Goal: Task Accomplishment & Management: Manage account settings

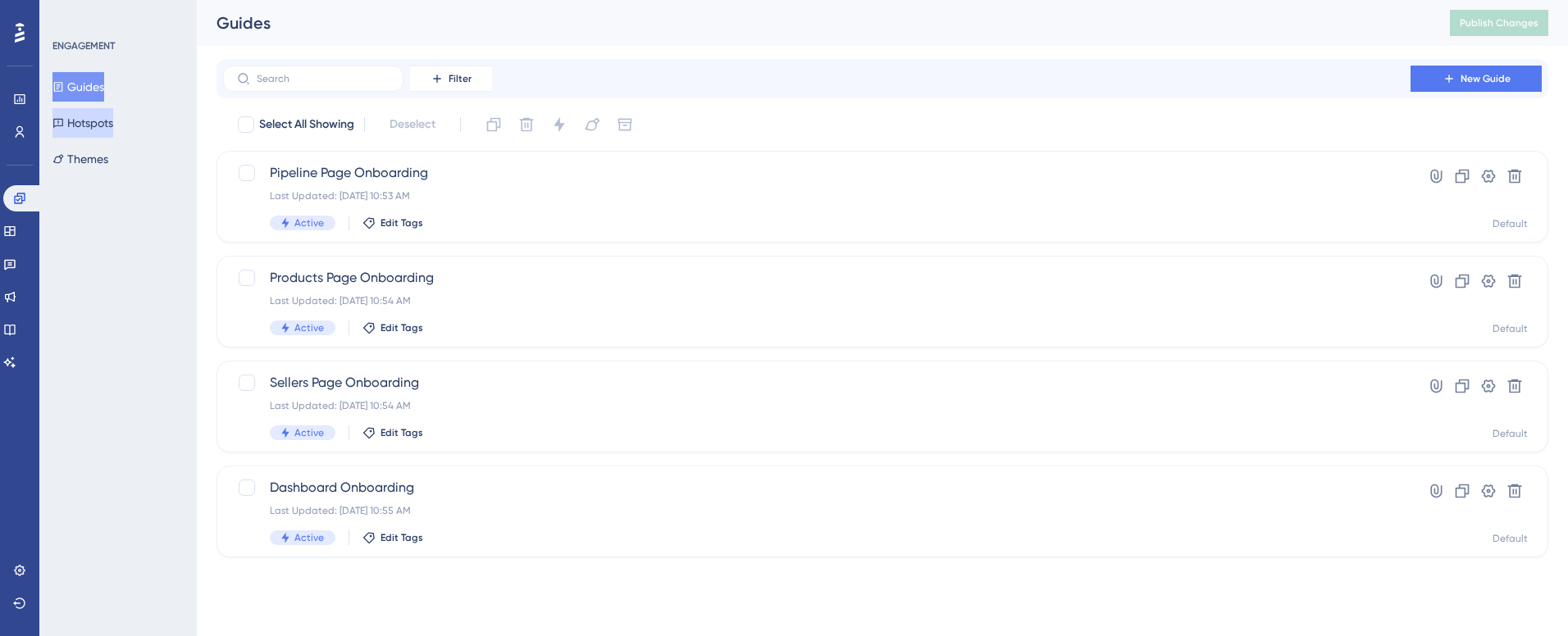
click at [86, 108] on button "Hotspots" at bounding box center [83, 123] width 61 height 29
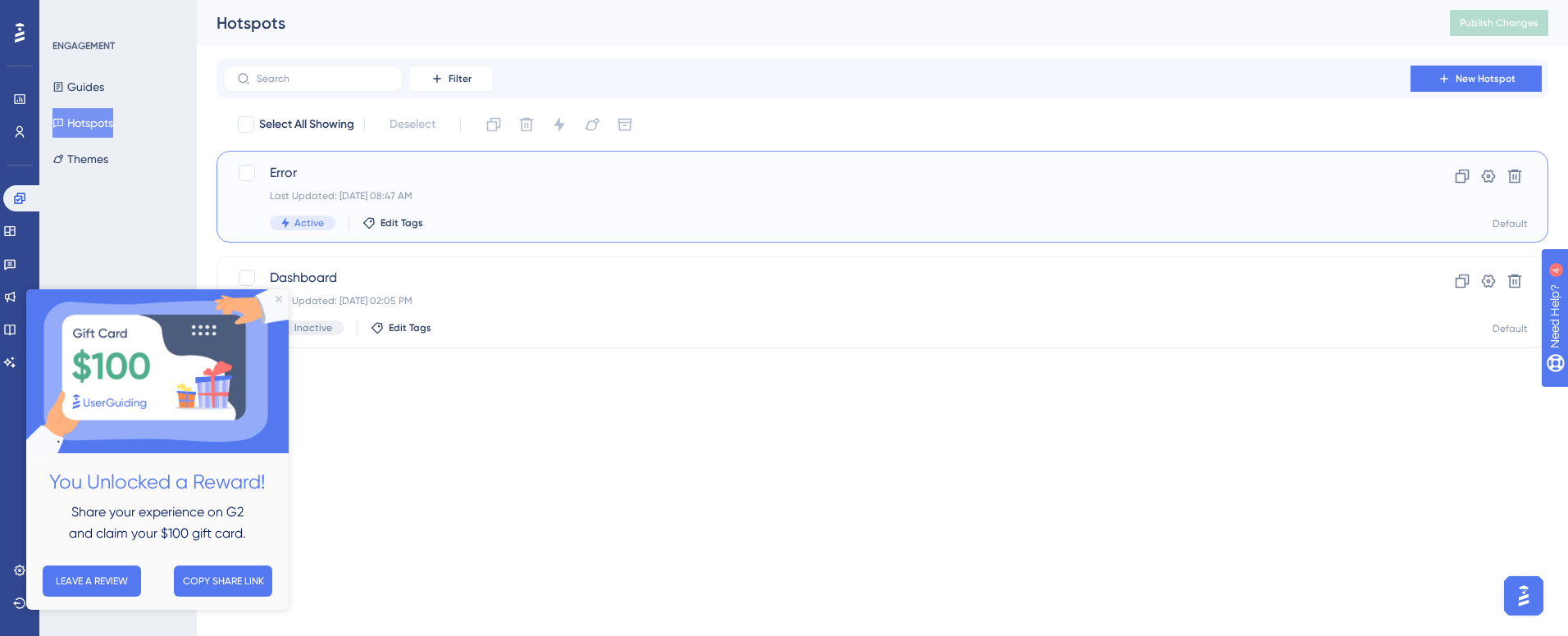
click at [608, 218] on div "Active Edit Tags" at bounding box center [817, 223] width 1094 height 15
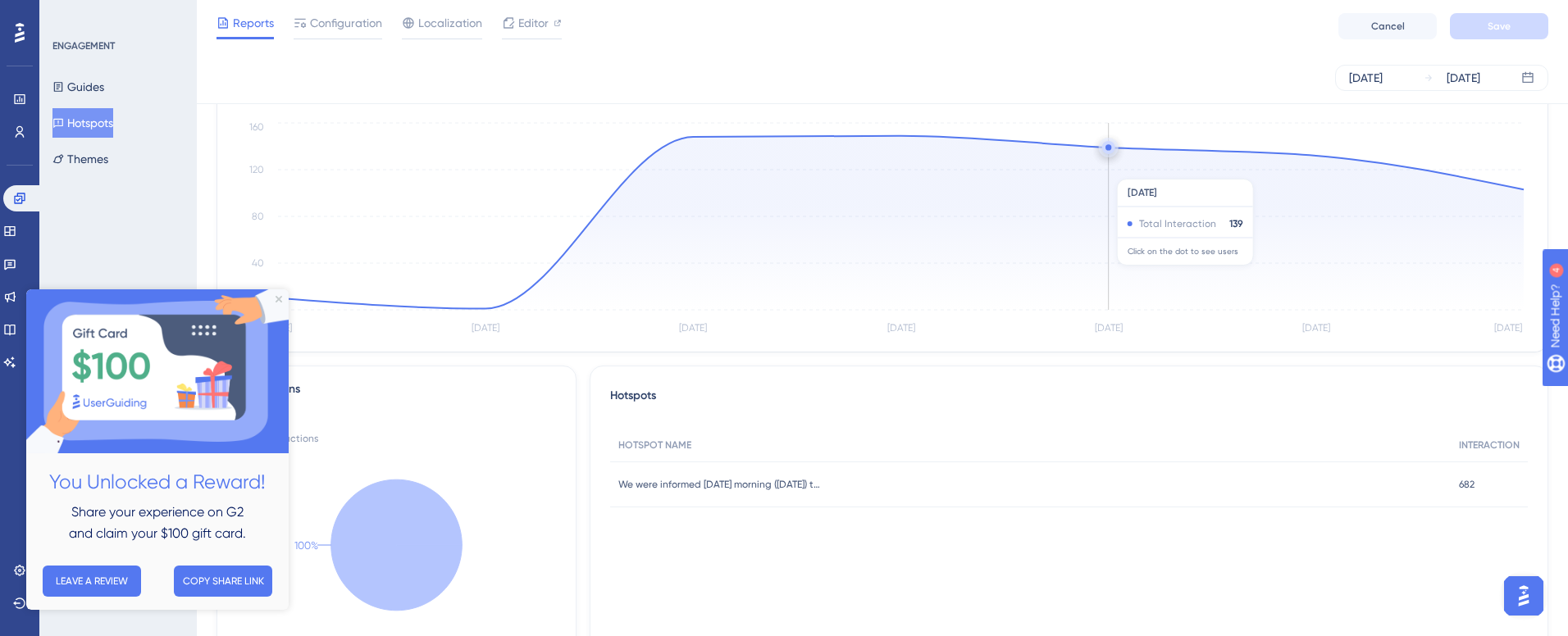
scroll to position [199, 0]
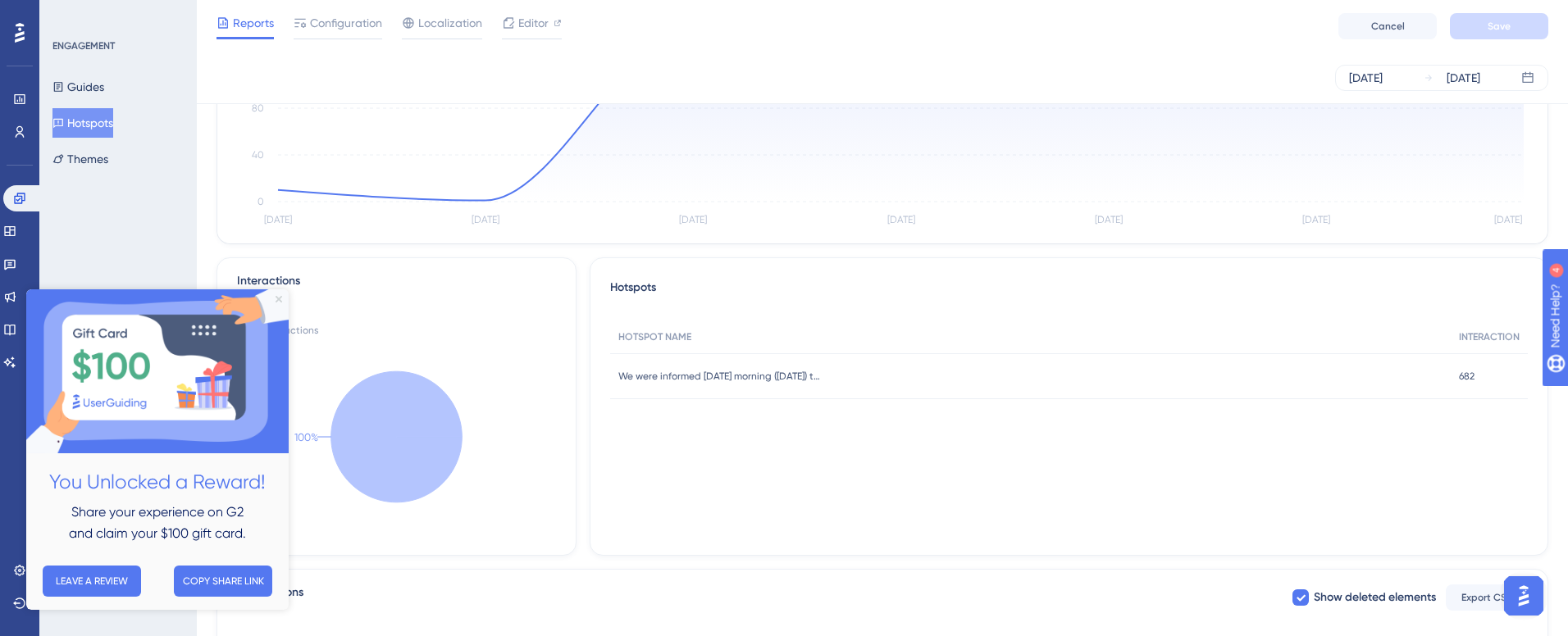
click at [275, 299] on icon "Close Preview" at bounding box center [278, 299] width 7 height 7
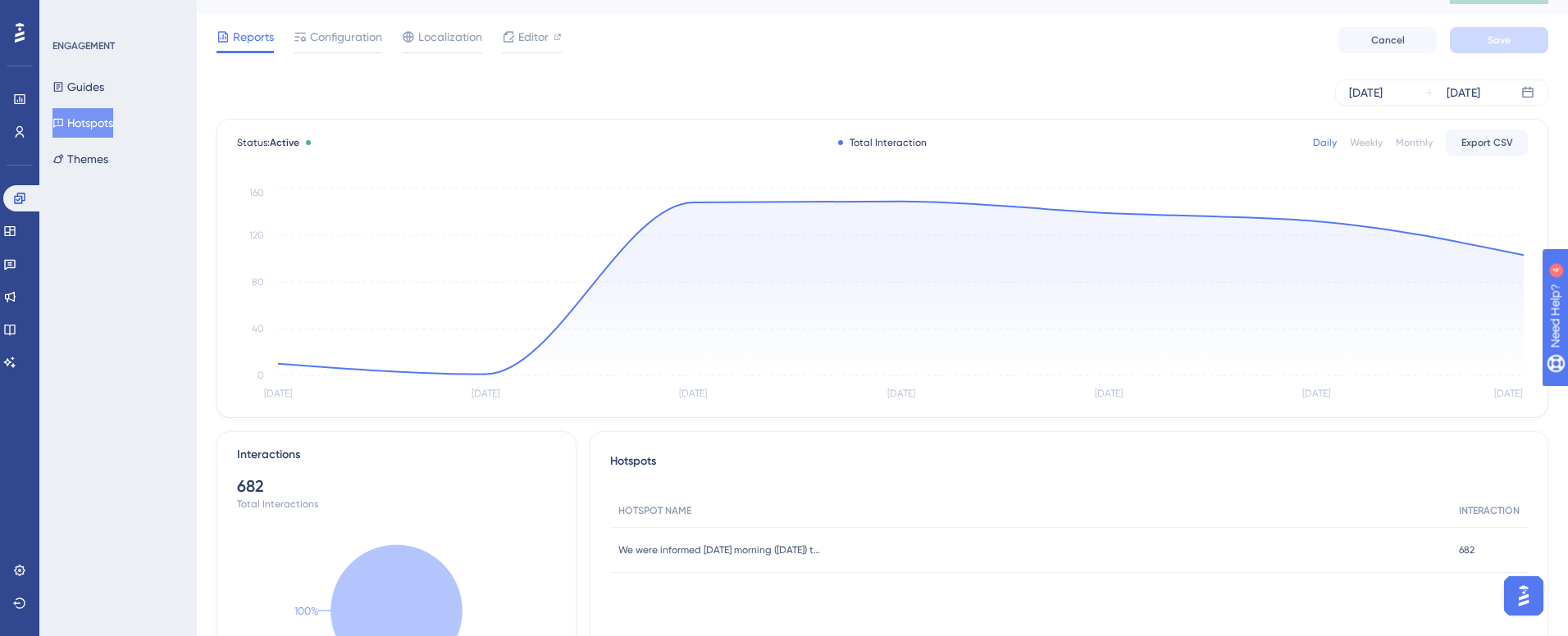
scroll to position [0, 0]
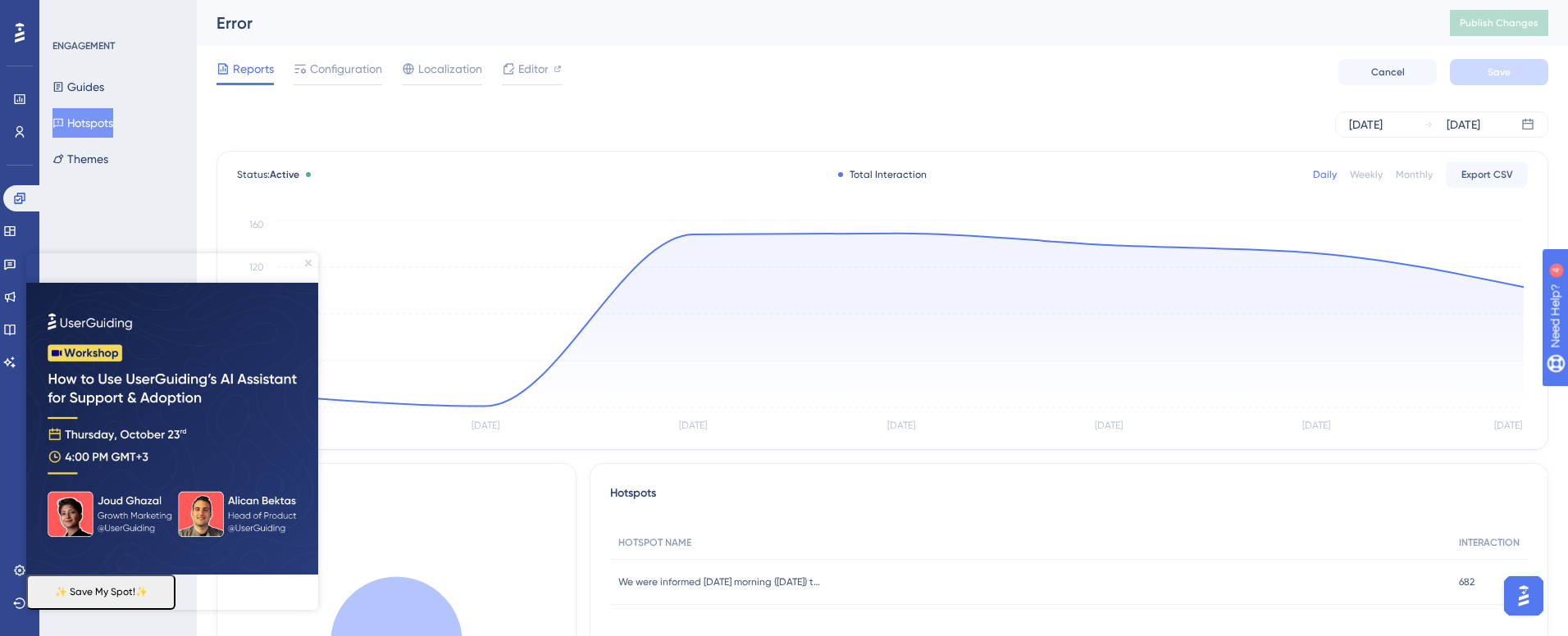
click at [307, 261] on icon "Close Preview" at bounding box center [308, 263] width 7 height 7
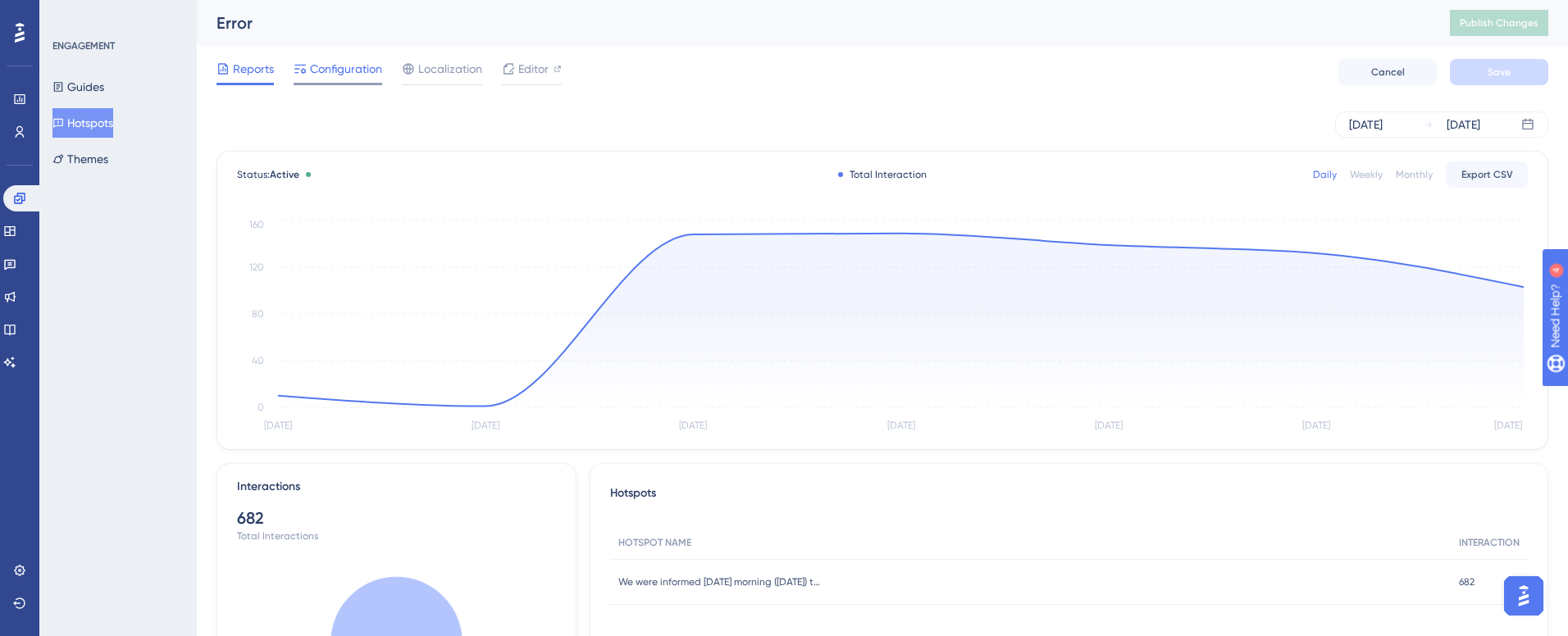
click at [359, 70] on span "Configuration" at bounding box center [346, 68] width 72 height 20
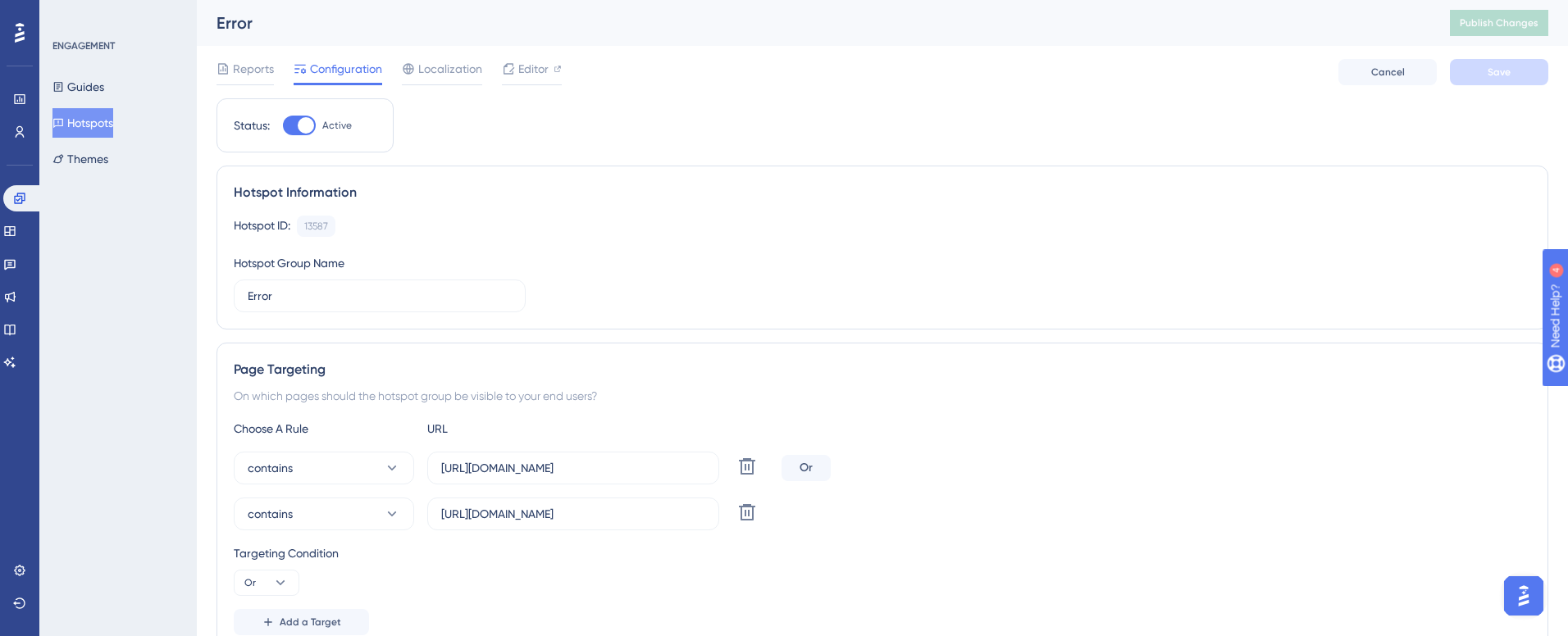
click at [312, 118] on div at bounding box center [300, 125] width 33 height 20
click at [283, 125] on input "Active" at bounding box center [282, 125] width 1 height 1
checkbox input "false"
click at [1509, 73] on span "Save" at bounding box center [1500, 71] width 23 height 13
click at [1522, 21] on span "Publish Changes" at bounding box center [1499, 22] width 79 height 13
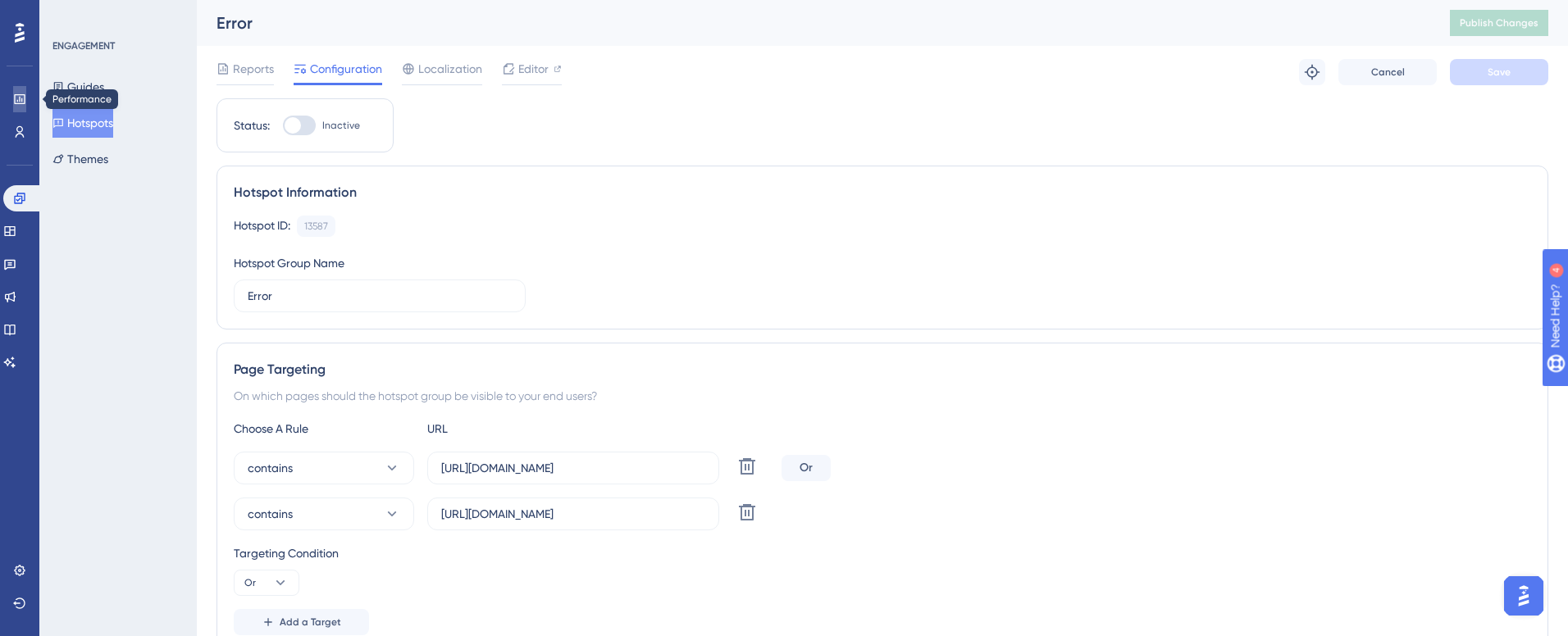
click at [19, 98] on icon at bounding box center [19, 100] width 11 height 10
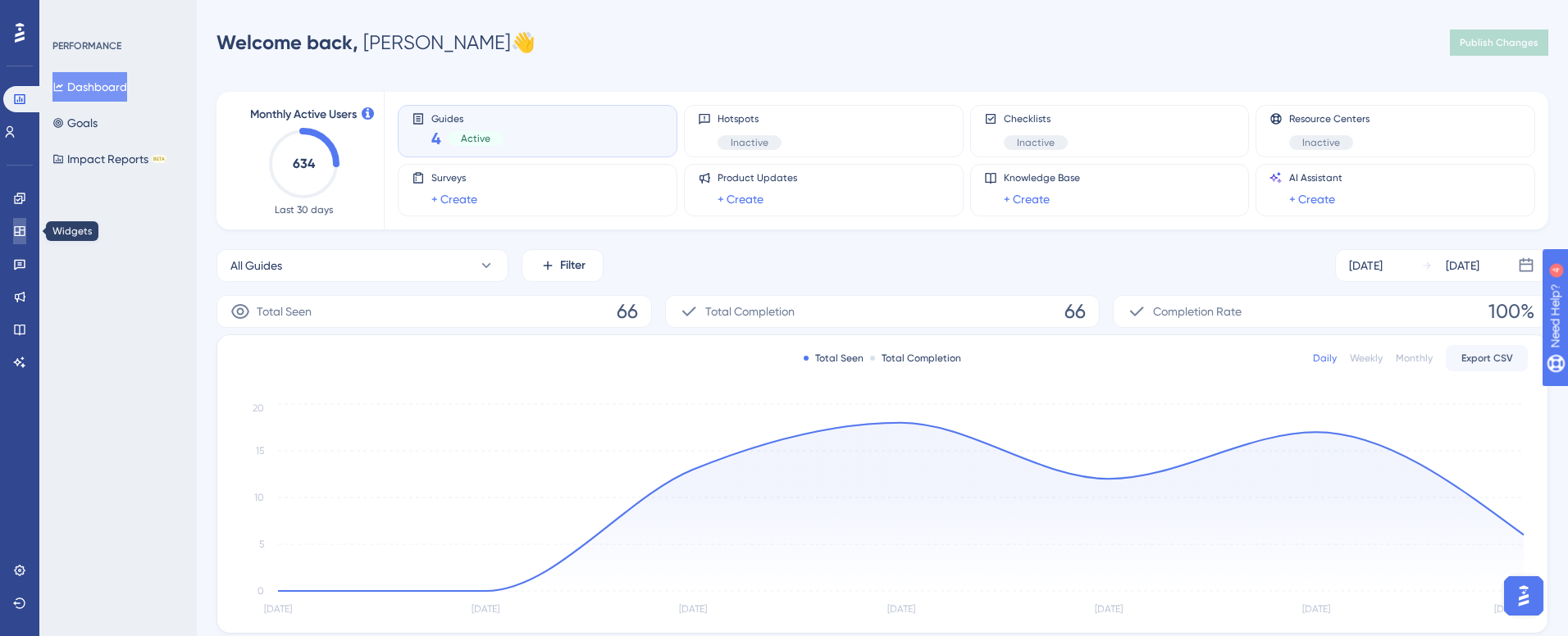
click at [13, 230] on link at bounding box center [19, 231] width 13 height 26
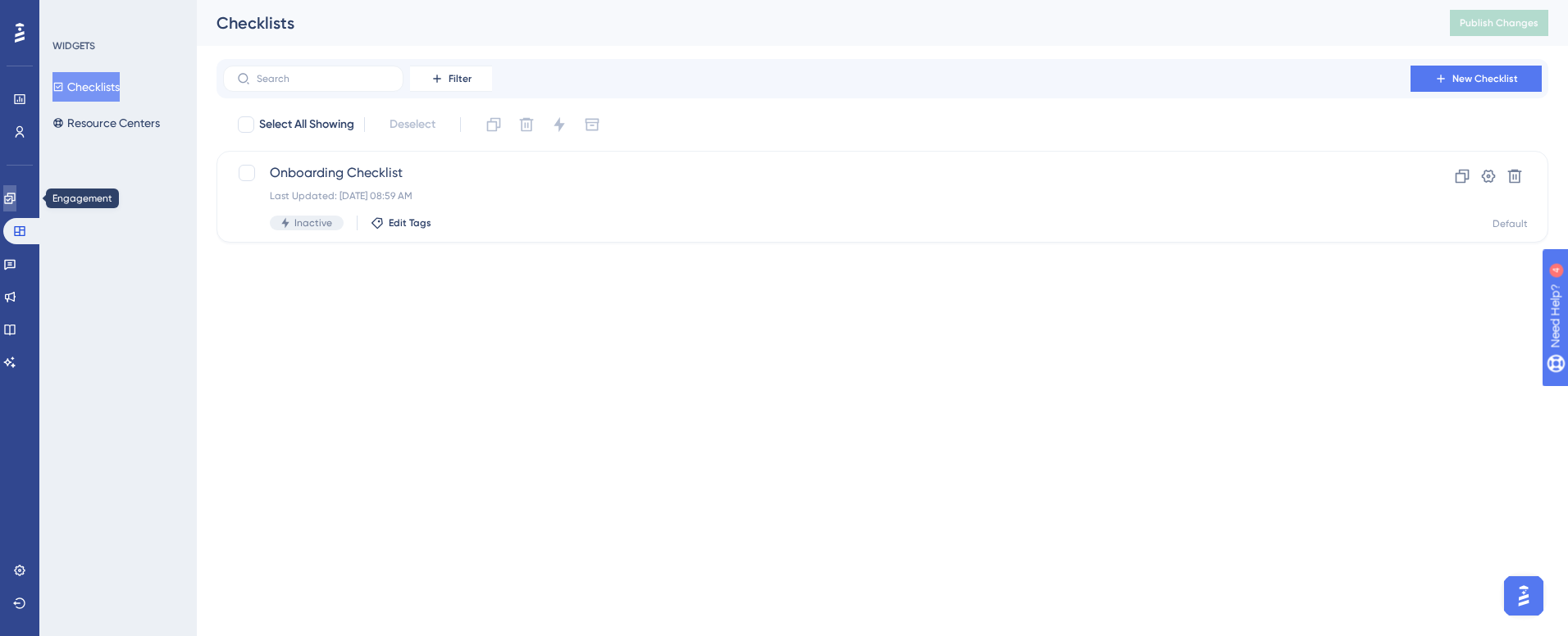
click at [6, 191] on link at bounding box center [9, 198] width 13 height 26
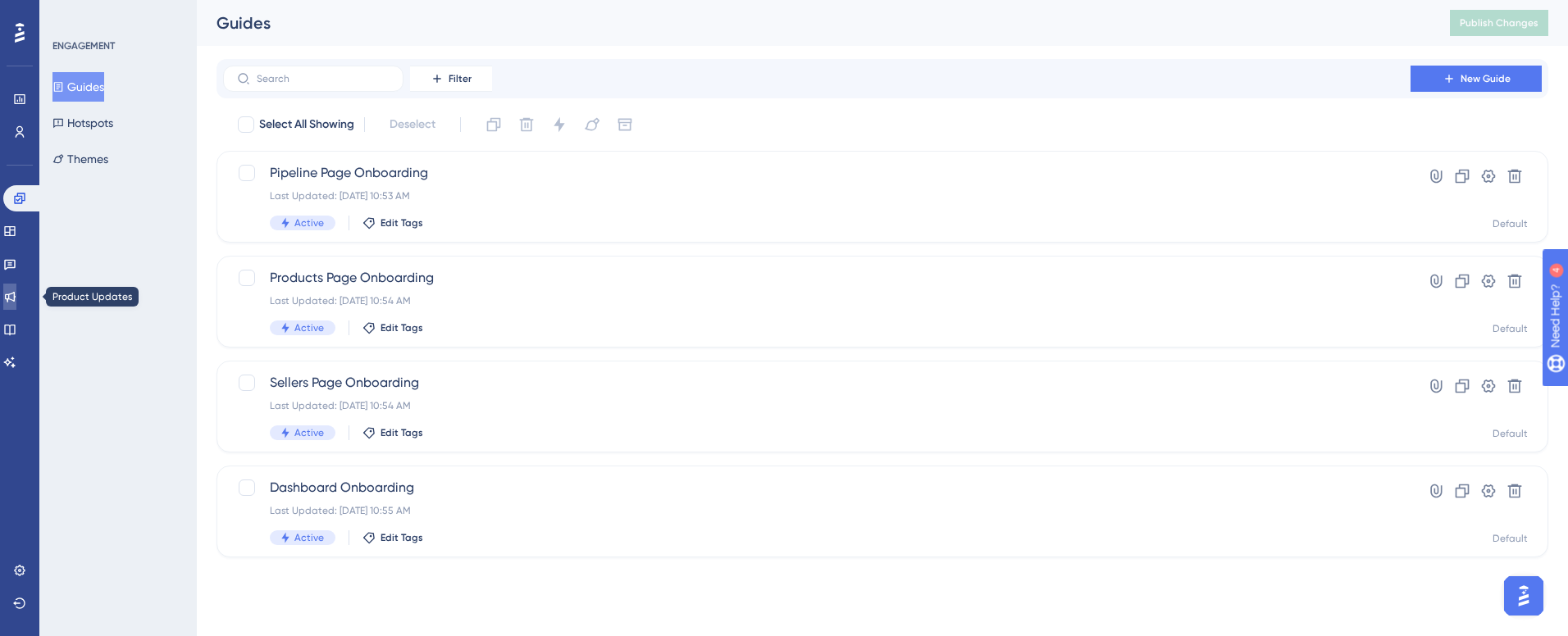
click at [16, 299] on icon at bounding box center [10, 297] width 11 height 11
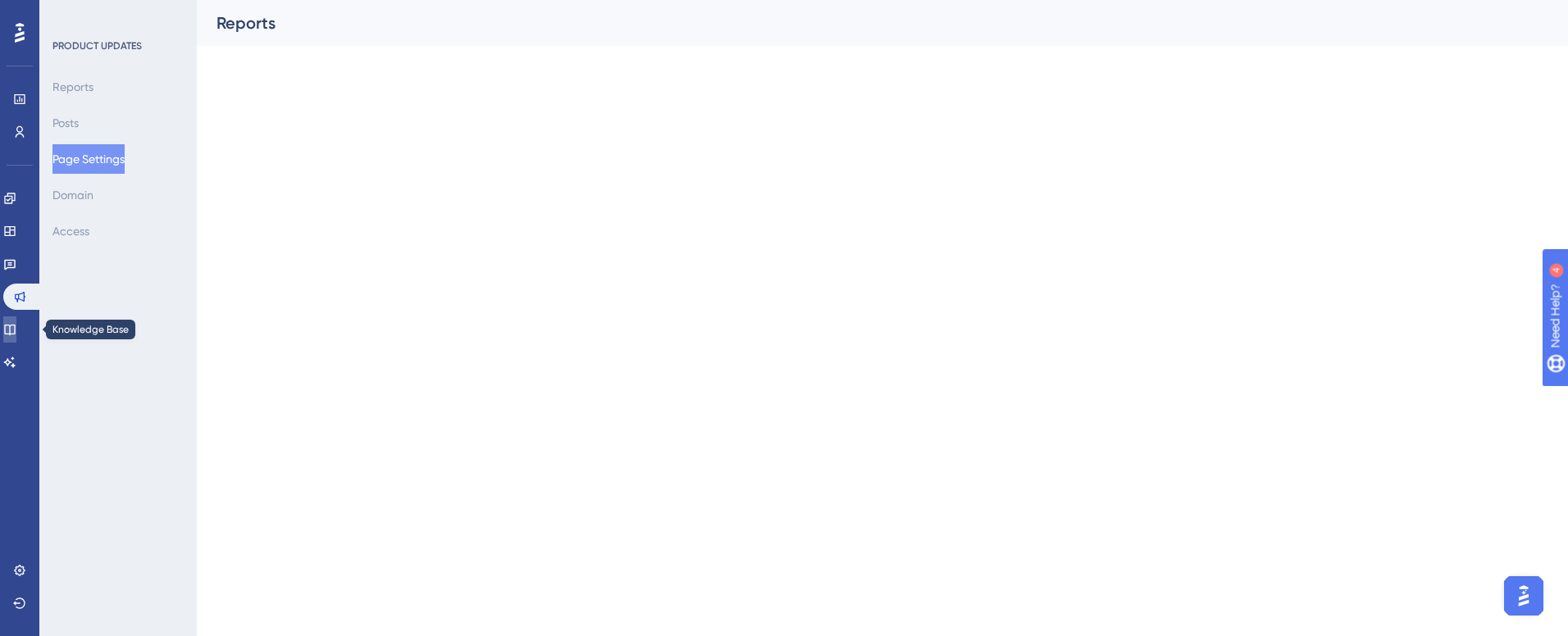
click at [15, 329] on icon at bounding box center [9, 329] width 11 height 11
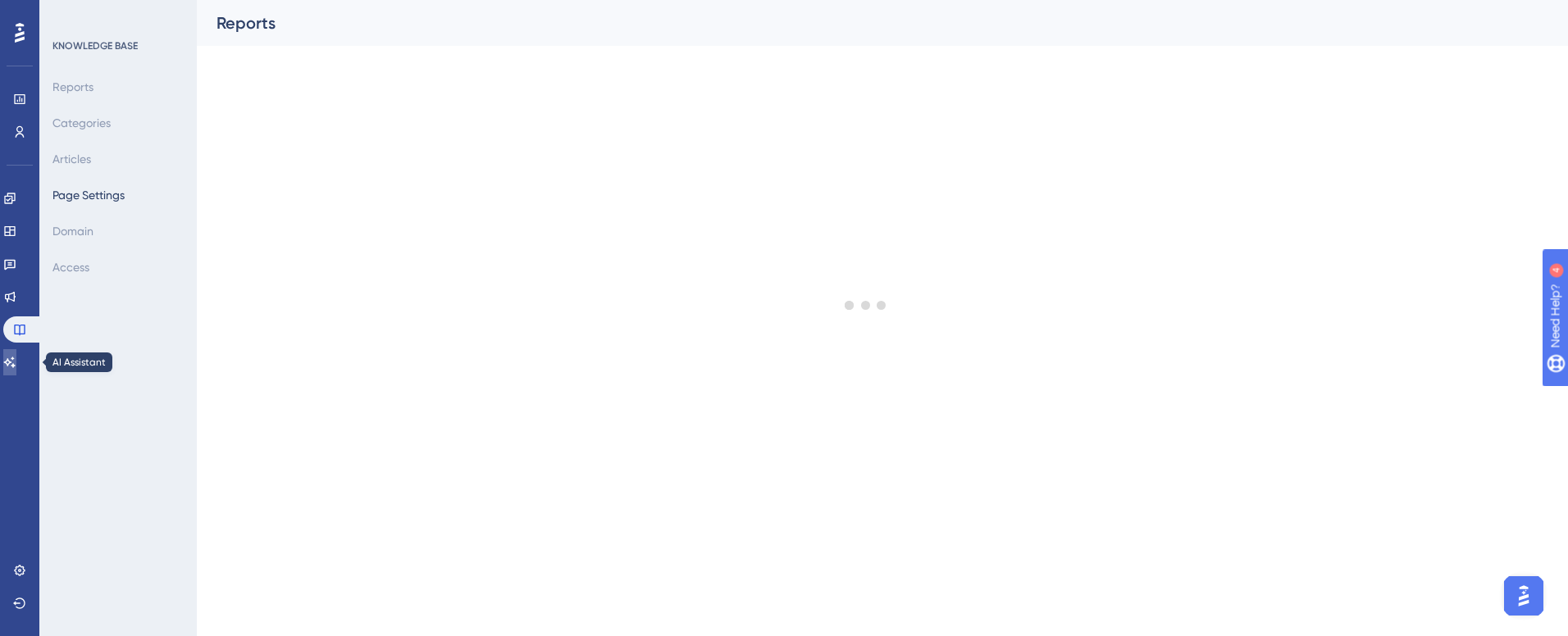
click at [17, 369] on link at bounding box center [9, 362] width 13 height 26
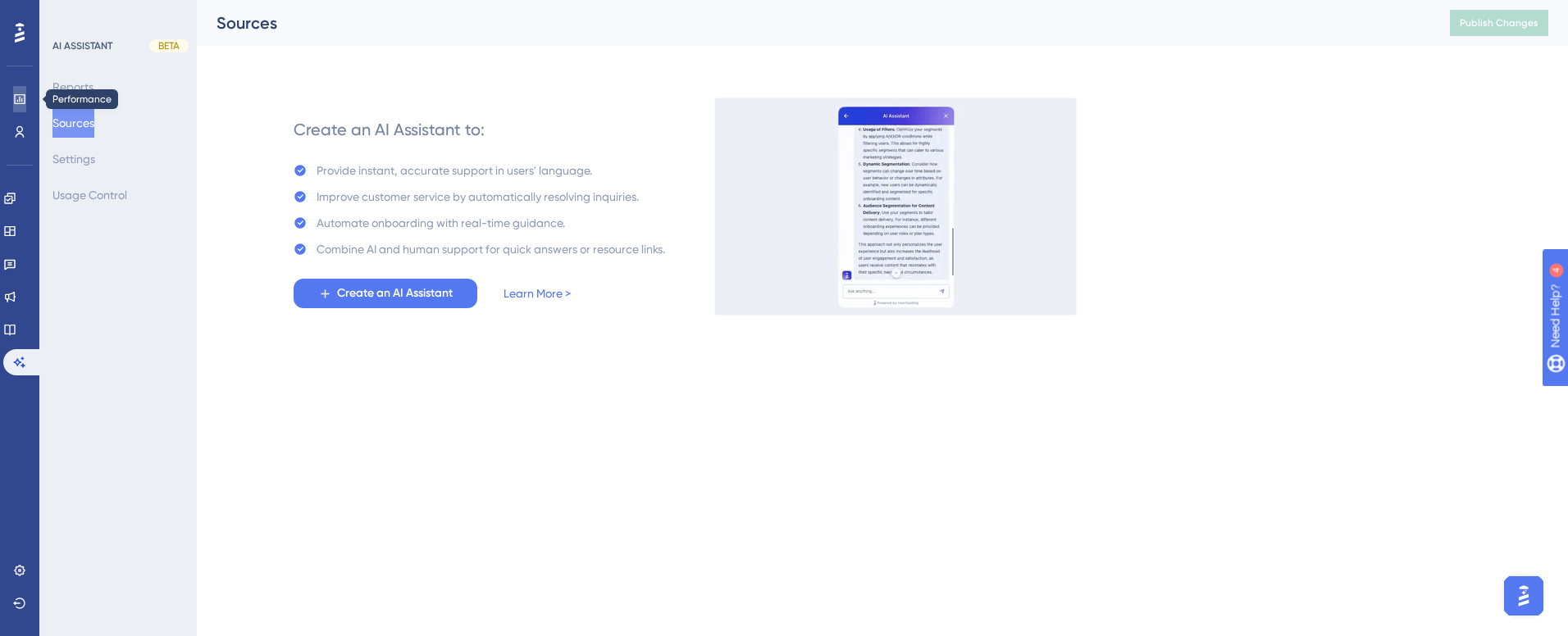
click at [13, 100] on link at bounding box center [19, 99] width 13 height 26
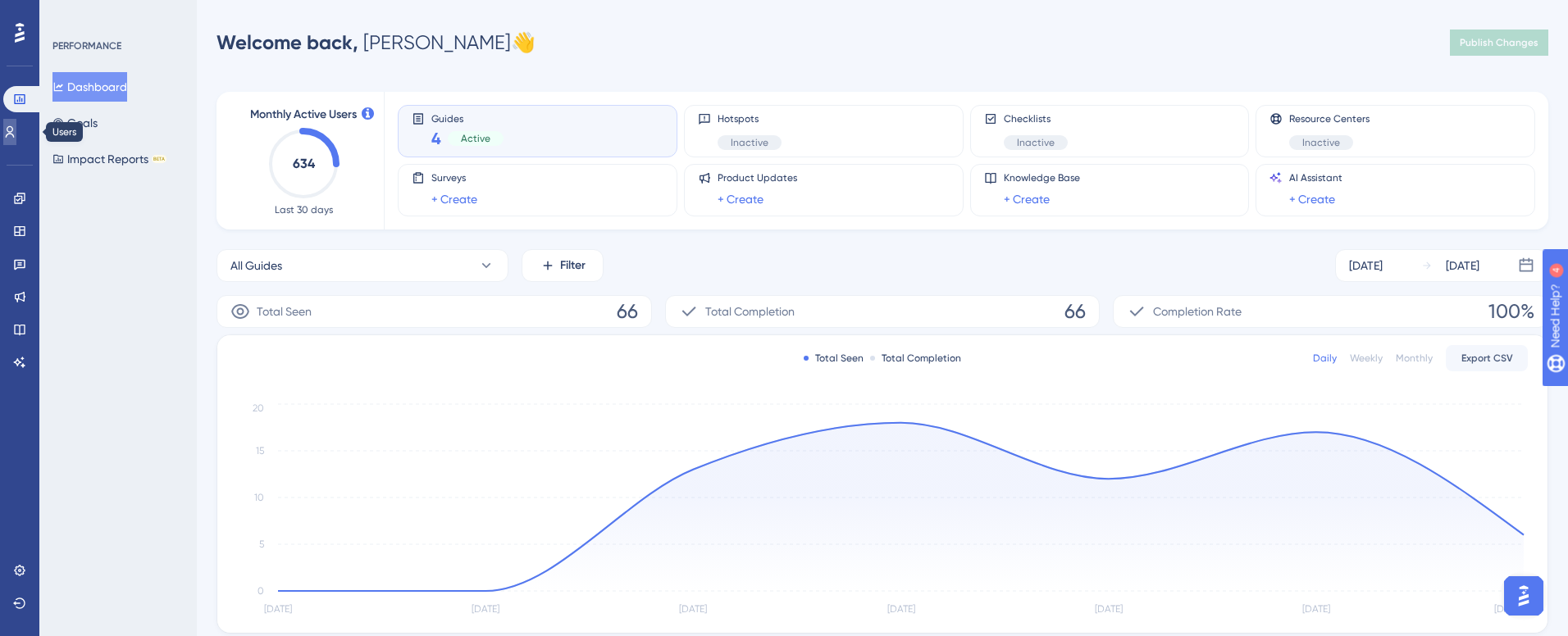
click at [8, 131] on link at bounding box center [9, 132] width 13 height 26
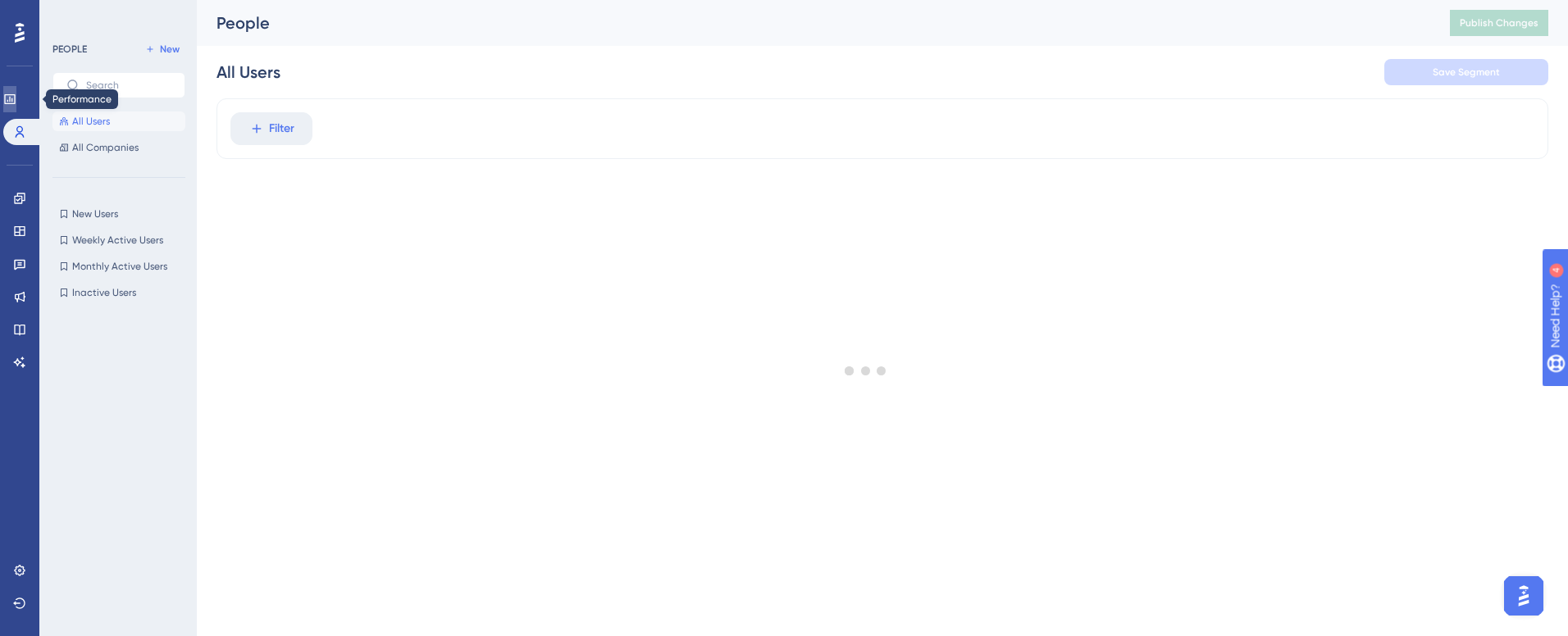
click at [10, 90] on link at bounding box center [9, 99] width 13 height 26
